Goal: Information Seeking & Learning: Find specific fact

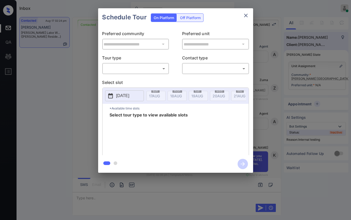
scroll to position [1007, 0]
click at [249, 16] on button "close" at bounding box center [246, 15] width 10 height 10
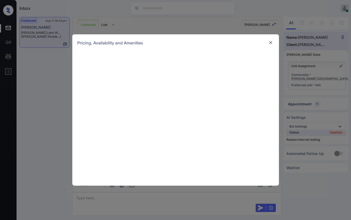
scroll to position [864, 0]
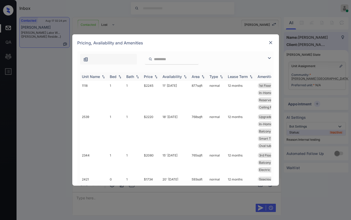
click at [113, 76] on div "Bed" at bounding box center [113, 76] width 7 height 4
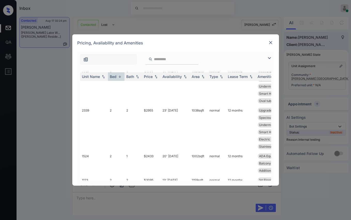
scroll to position [258, 0]
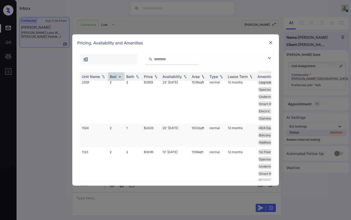
click at [133, 128] on td "1" at bounding box center [134, 135] width 18 height 24
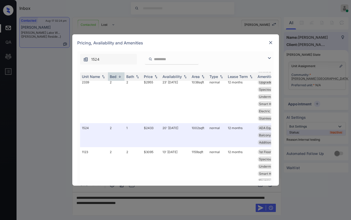
click at [269, 43] on img at bounding box center [270, 42] width 5 height 5
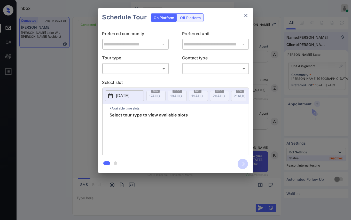
click at [140, 71] on body "Inbox Danielle Dela Cruz Online Set yourself offline Set yourself on break Prof…" at bounding box center [175, 110] width 351 height 220
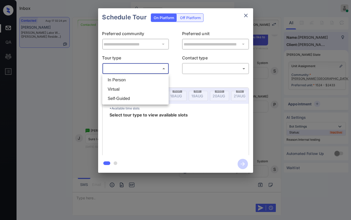
click at [126, 81] on li "In Person" at bounding box center [136, 79] width 64 height 9
type input "********"
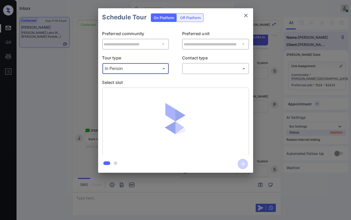
click at [208, 70] on body "Inbox Danielle Dela Cruz Online Set yourself offline Set yourself on break Prof…" at bounding box center [175, 110] width 351 height 220
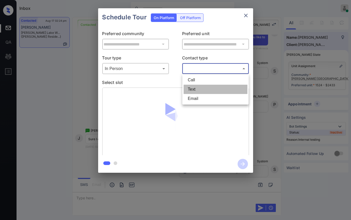
click at [200, 89] on li "Text" at bounding box center [216, 89] width 64 height 9
type input "****"
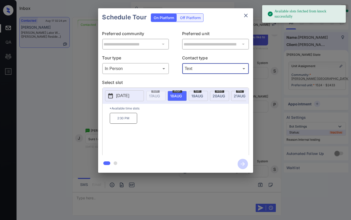
click at [129, 94] on p "2025-08-18" at bounding box center [122, 96] width 13 height 6
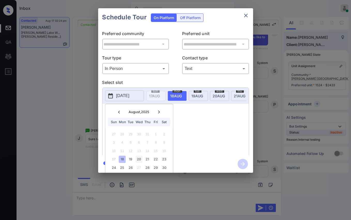
click at [140, 158] on div "20" at bounding box center [139, 159] width 7 height 7
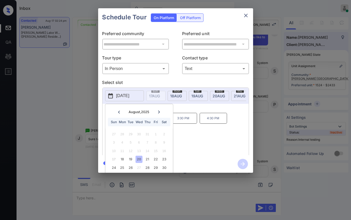
click at [209, 131] on div "9:30 AM 2:30 PM 3:30 PM 4:30 PM" at bounding box center [179, 133] width 139 height 41
click at [158, 120] on p "2:30 PM" at bounding box center [153, 118] width 27 height 11
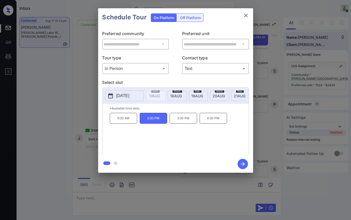
click at [244, 163] on icon "button" at bounding box center [243, 164] width 10 height 10
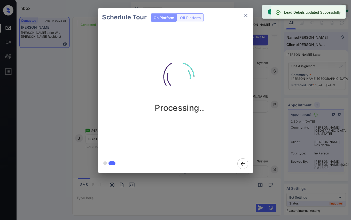
click at [244, 15] on icon "close" at bounding box center [246, 15] width 6 height 6
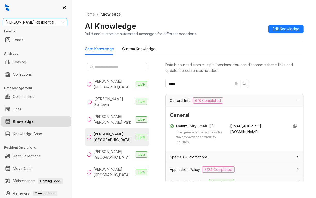
click at [39, 24] on span "[PERSON_NAME] Residential" at bounding box center [35, 22] width 59 height 8
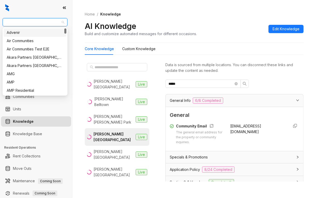
click at [39, 24] on span "[PERSON_NAME] Residential" at bounding box center [35, 22] width 59 height 8
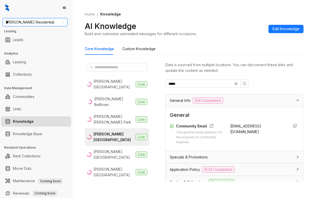
type input "***"
click at [14, 34] on div "Magnolia Capital" at bounding box center [35, 33] width 57 height 6
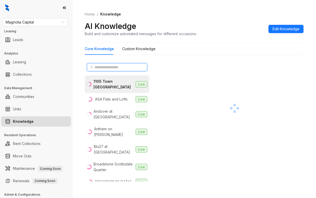
click at [104, 69] on input "text" at bounding box center [117, 67] width 45 height 6
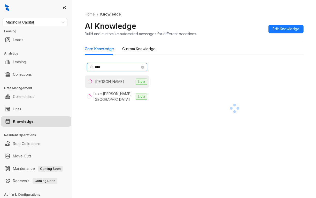
type input "****"
click at [108, 81] on li "Logan Live" at bounding box center [117, 81] width 65 height 12
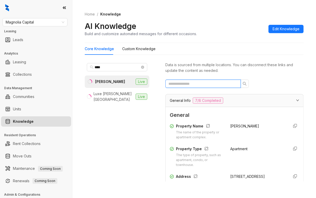
click at [187, 83] on input "text" at bounding box center [201, 84] width 65 height 6
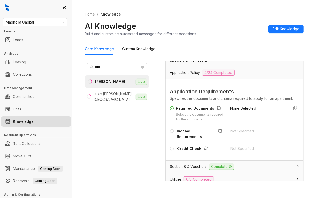
scroll to position [52, 0]
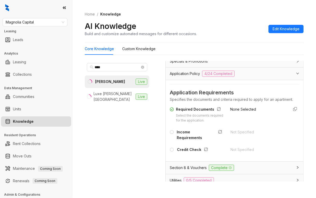
type input "***"
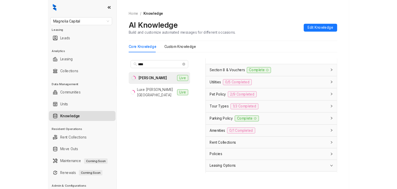
scroll to position [155, 0]
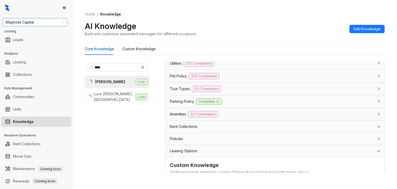
click at [37, 21] on span "Magnolia Capital" at bounding box center [35, 22] width 59 height 8
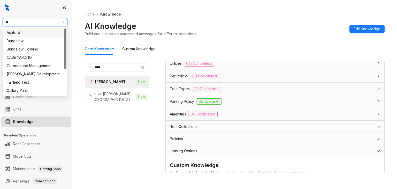
type input "***"
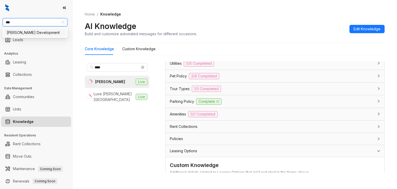
click at [24, 32] on div "Davis Development" at bounding box center [35, 33] width 57 height 6
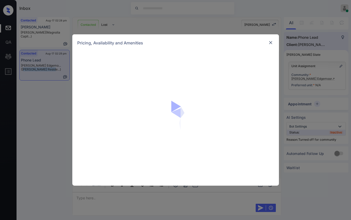
scroll to position [410, 0]
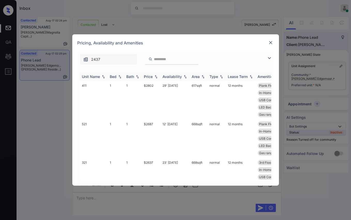
click at [112, 77] on div "Bed" at bounding box center [113, 76] width 7 height 4
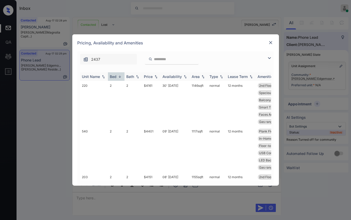
click at [112, 77] on div "Bed" at bounding box center [113, 76] width 7 height 4
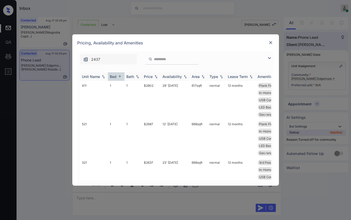
click at [112, 77] on div "Bed" at bounding box center [113, 76] width 7 height 4
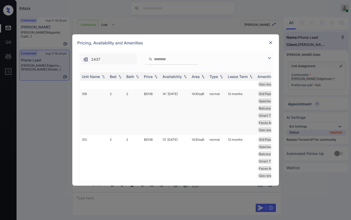
scroll to position [483, 0]
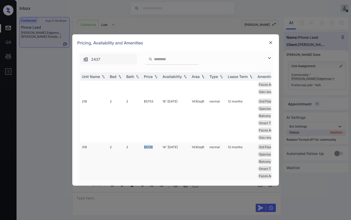
drag, startPoint x: 143, startPoint y: 147, endPoint x: 153, endPoint y: 147, distance: 9.6
click at [153, 147] on td "$6136" at bounding box center [151, 165] width 19 height 46
drag, startPoint x: 143, startPoint y: 103, endPoint x: 154, endPoint y: 102, distance: 11.4
click at [154, 102] on td "$5753" at bounding box center [151, 120] width 19 height 46
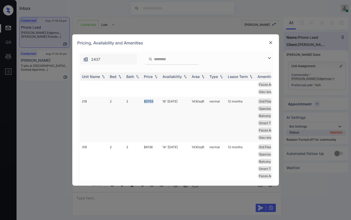
drag, startPoint x: 141, startPoint y: 101, endPoint x: 156, endPoint y: 102, distance: 14.8
click at [156, 102] on tr "218 2 2 $5753 16' Jul 25 1430 sqft normal 12 months 2nd Floor Plank Flooring ..…" at bounding box center [215, 120] width 270 height 46
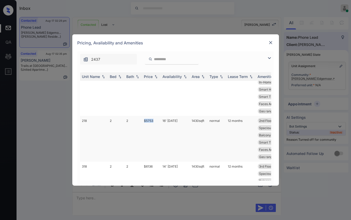
scroll to position [425, 0]
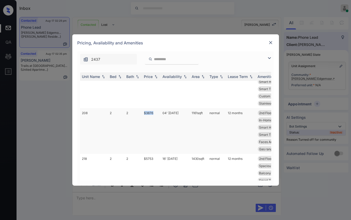
drag, startPoint x: 150, startPoint y: 113, endPoint x: 156, endPoint y: 113, distance: 6.2
click at [156, 113] on tr "208 2 2 $3876 04' Aug 25 1161 sqft normal 12 months 2nd Floor Plank Flooring ..…" at bounding box center [215, 131] width 270 height 46
copy tr "$3876"
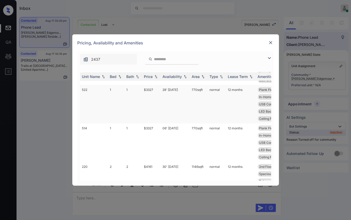
scroll to position [224, 0]
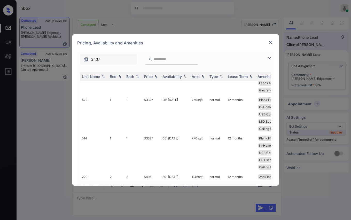
click at [272, 42] on img at bounding box center [270, 42] width 5 height 5
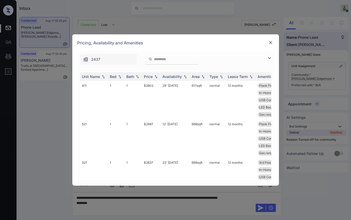
scroll to position [410, 0]
click at [111, 78] on div "Bed" at bounding box center [113, 76] width 7 height 4
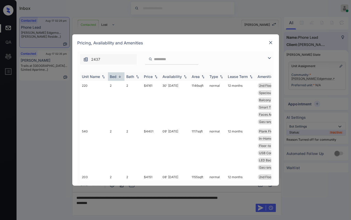
click at [111, 77] on div "Bed" at bounding box center [113, 76] width 7 height 4
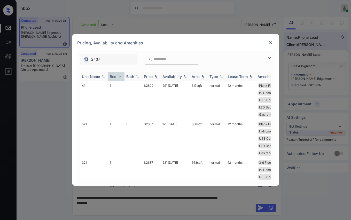
click at [111, 77] on div "Bed" at bounding box center [113, 76] width 7 height 4
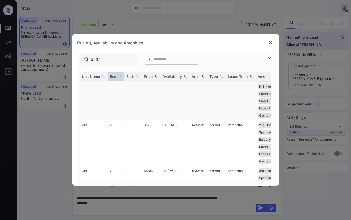
scroll to position [86, 0]
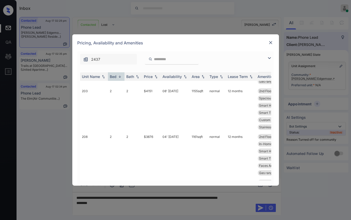
click at [269, 43] on img at bounding box center [270, 42] width 5 height 5
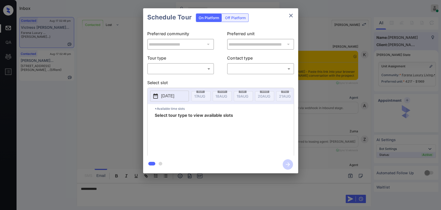
scroll to position [700, 0]
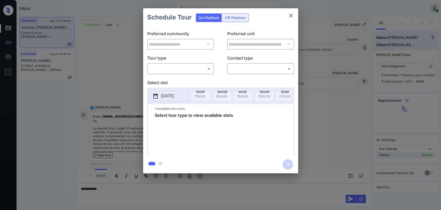
click at [177, 63] on div "​ ​" at bounding box center [180, 68] width 67 height 11
click at [176, 69] on body "Inbox Danielle Dela Cruz Online Set yourself offline Set yourself on break Prof…" at bounding box center [220, 105] width 441 height 210
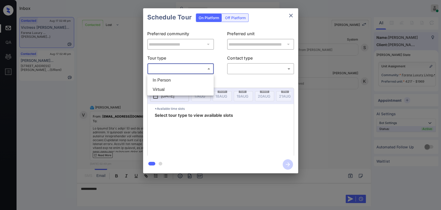
click at [289, 17] on div at bounding box center [220, 105] width 441 height 210
click at [291, 13] on icon "close" at bounding box center [291, 15] width 6 height 6
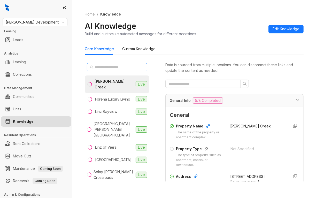
click at [125, 70] on span at bounding box center [117, 67] width 60 height 8
click at [125, 67] on input "text" at bounding box center [117, 67] width 45 height 6
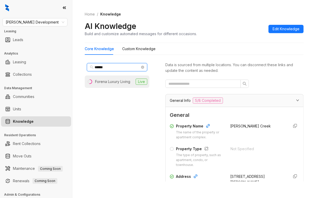
type input "******"
click at [124, 82] on div "Forena Luxury Living" at bounding box center [112, 82] width 35 height 6
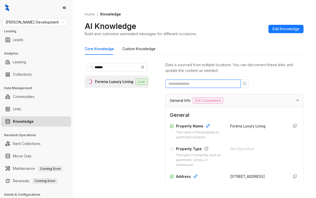
click at [209, 82] on input "text" at bounding box center [201, 84] width 65 height 6
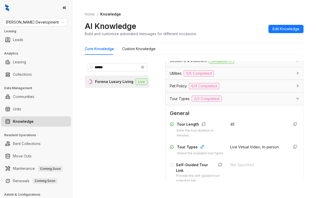
scroll to position [103, 0]
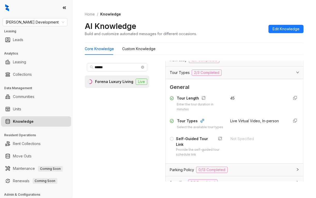
type input "****"
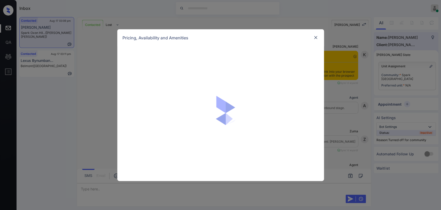
scroll to position [277, 0]
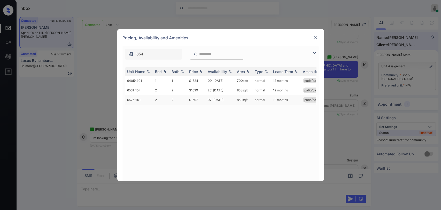
click at [188, 100] on td "$1597" at bounding box center [196, 100] width 19 height 10
drag, startPoint x: 187, startPoint y: 89, endPoint x: 199, endPoint y: 89, distance: 11.4
click at [199, 89] on tr "6531-104 2 2 $1699 25' [DATE] 858 sqft normal 12 months patio/balcony renovated" at bounding box center [260, 90] width 270 height 10
copy tr "$1699"
click at [314, 34] on div at bounding box center [316, 37] width 6 height 6
